Goal: Task Accomplishment & Management: Complete application form

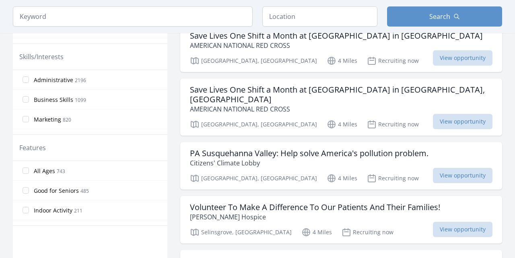
scroll to position [335, 0]
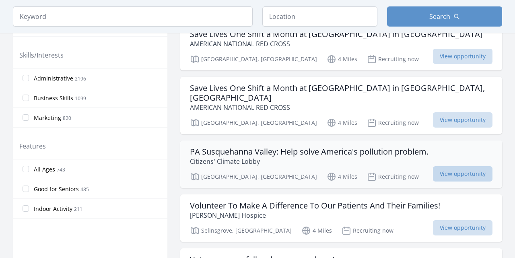
click at [457, 172] on span "View opportunity" at bounding box center [463, 173] width 60 height 15
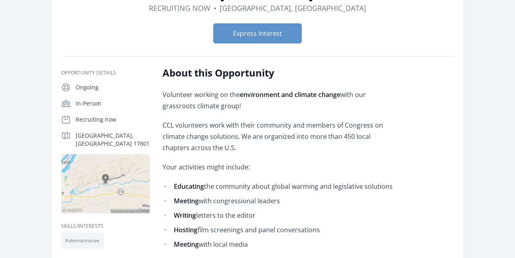
scroll to position [126, 0]
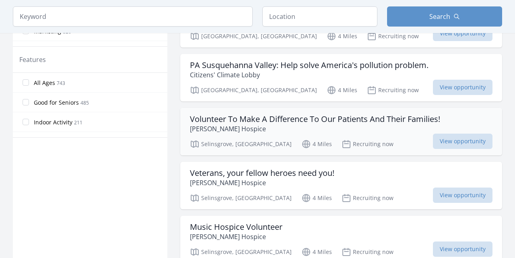
scroll to position [419, 0]
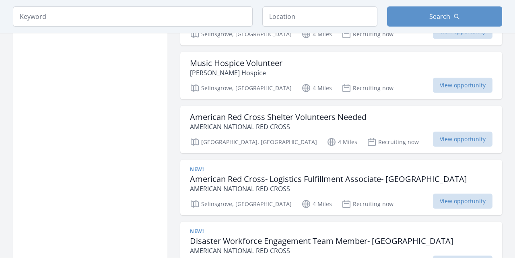
scroll to position [542, 0]
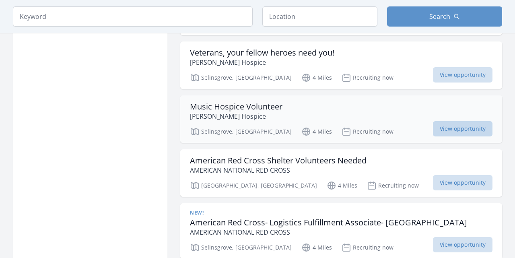
click at [458, 126] on span "View opportunity" at bounding box center [463, 128] width 60 height 15
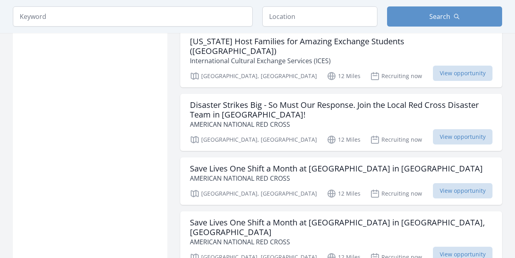
scroll to position [1463, 0]
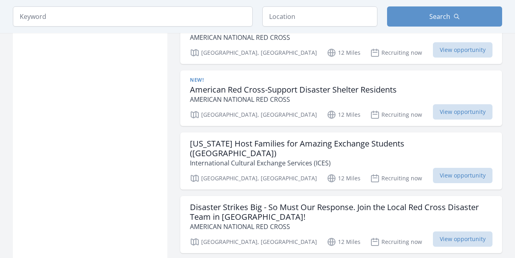
scroll to position [1170, 0]
